Goal: Find specific page/section: Find specific page/section

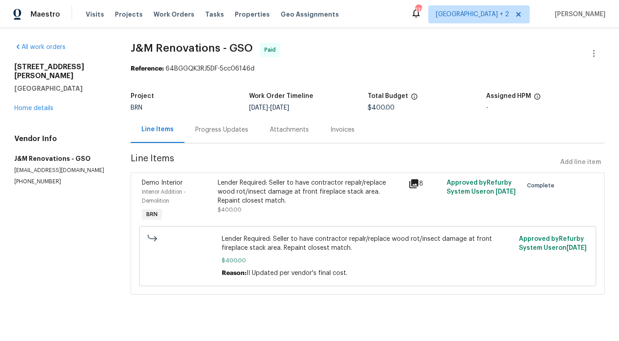
click at [168, 22] on div "Visits Projects Work Orders Tasks Properties Geo Assignments" at bounding box center [218, 14] width 264 height 18
click at [170, 15] on span "Work Orders" at bounding box center [174, 14] width 41 height 9
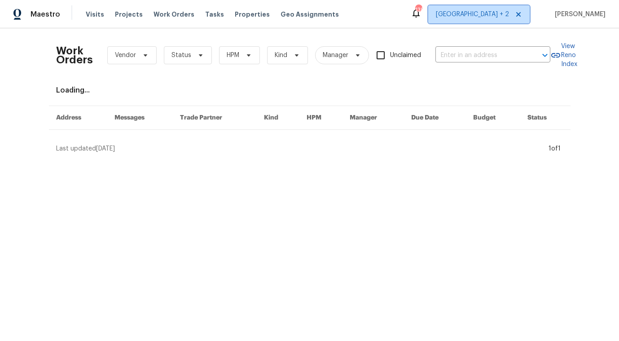
click at [509, 10] on span "[GEOGRAPHIC_DATA] + 2" at bounding box center [472, 14] width 73 height 9
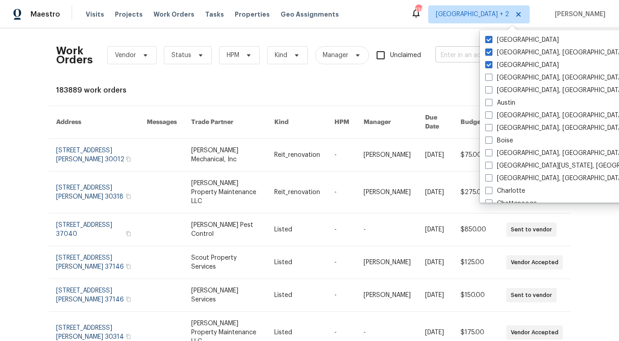
click at [462, 51] on input "text" at bounding box center [481, 56] width 90 height 14
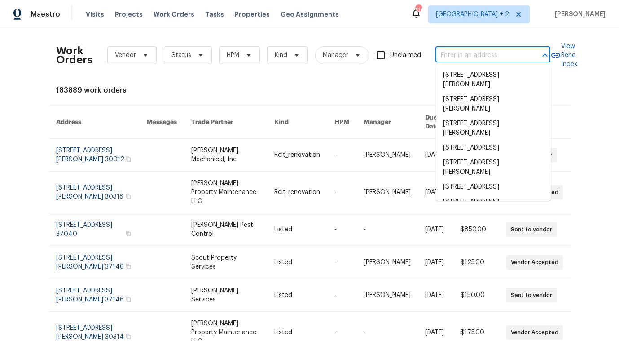
paste input "[STREET_ADDRESS]"
type input "[STREET_ADDRESS]"
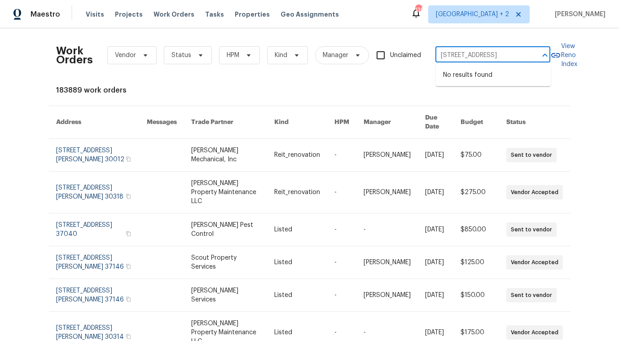
click at [486, 59] on input "[STREET_ADDRESS]" at bounding box center [481, 56] width 90 height 14
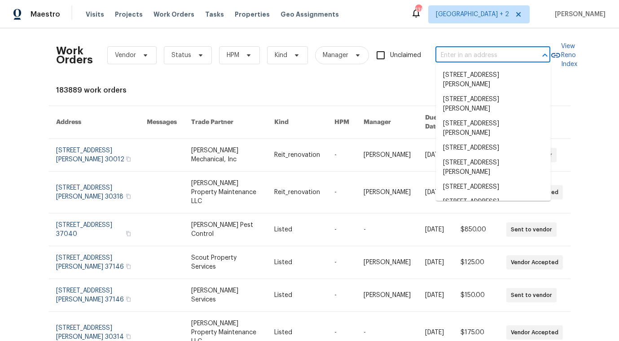
scroll to position [0, 0]
click at [427, 41] on div "Work Orders Vendor Status HPM Kind Manager Unclaimed ​" at bounding box center [303, 55] width 494 height 40
